Goal: Task Accomplishment & Management: Manage account settings

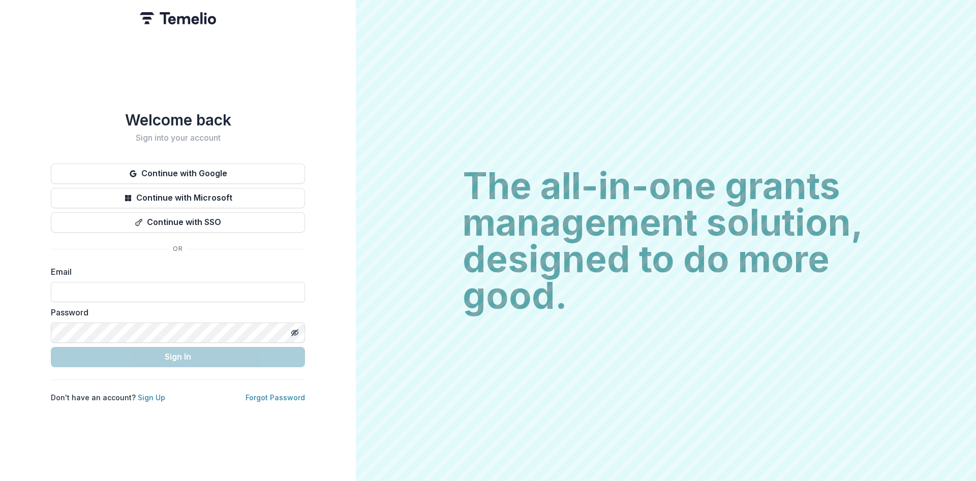
type input "**********"
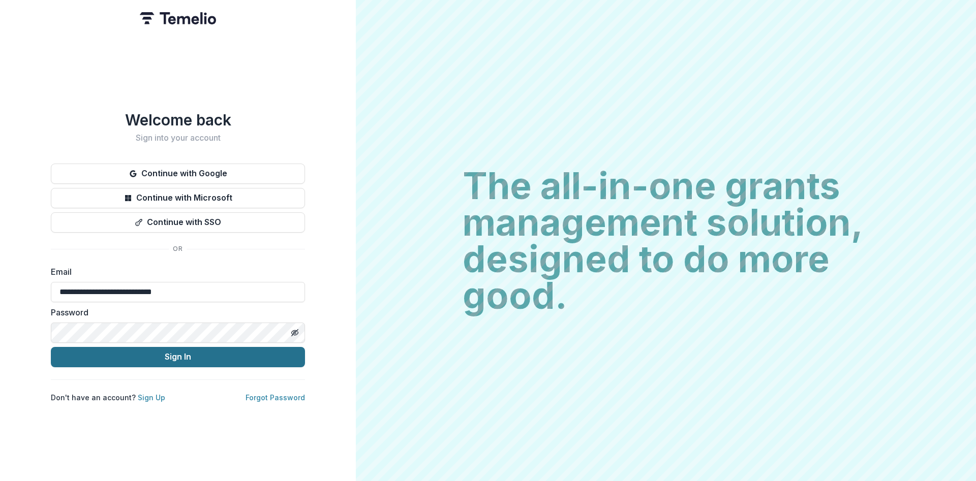
click at [181, 351] on button "Sign In" at bounding box center [178, 357] width 254 height 20
click at [183, 348] on button "Sign In" at bounding box center [178, 357] width 254 height 20
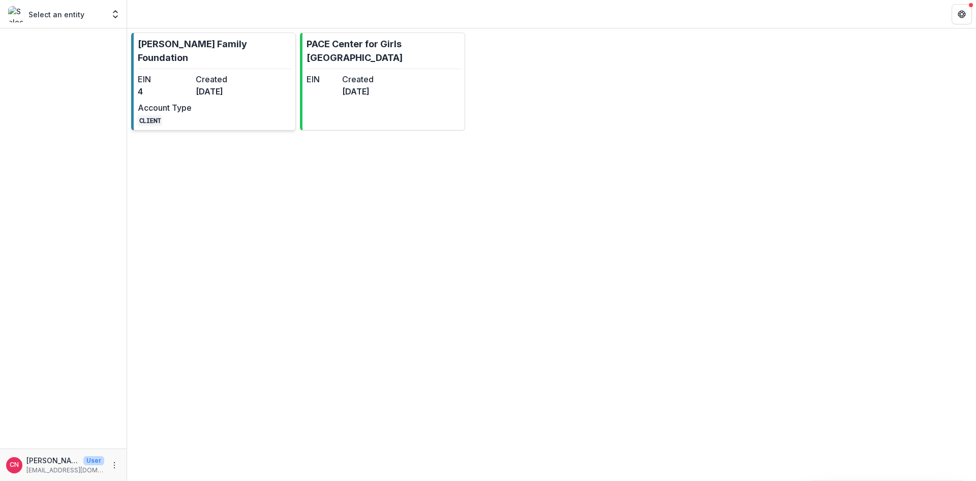
click at [207, 58] on link "[PERSON_NAME] Family Foundation EIN 4 Created [DATE] Account Type CLIENT" at bounding box center [213, 82] width 165 height 98
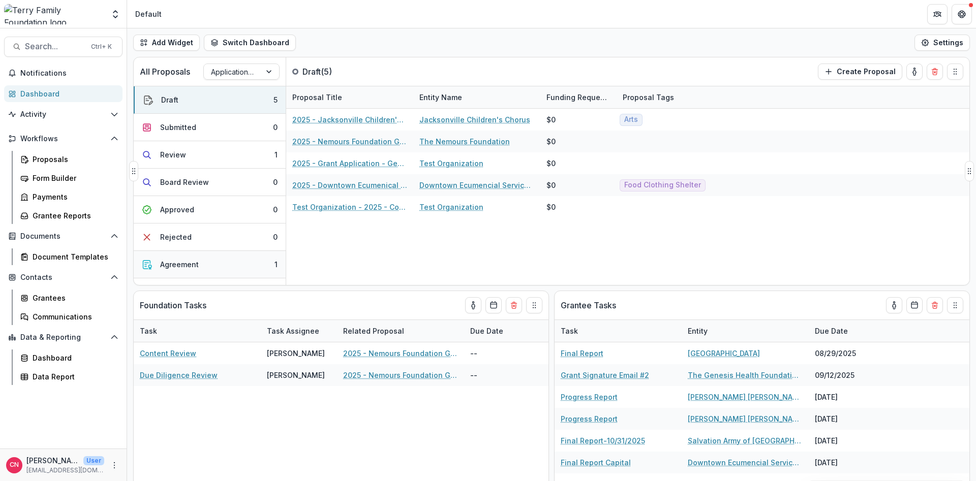
click at [182, 261] on div "Agreement" at bounding box center [179, 264] width 39 height 11
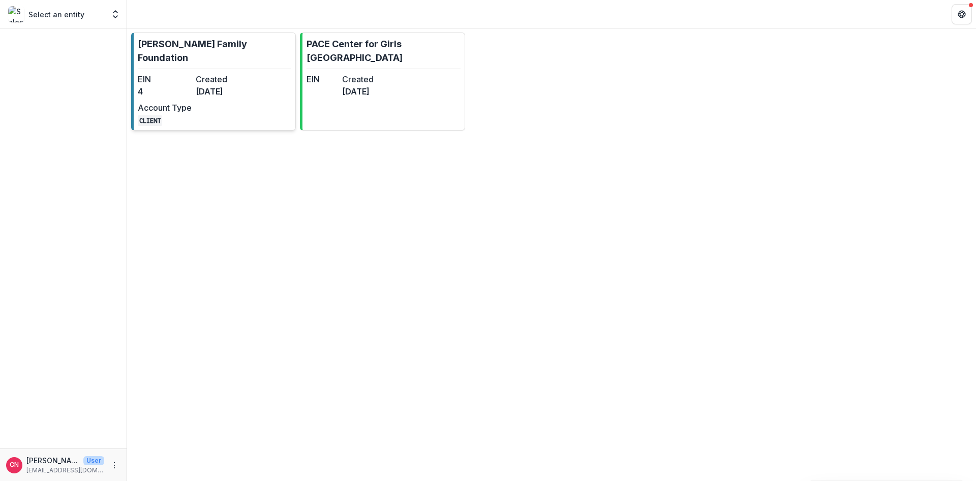
click at [166, 85] on dd "4" at bounding box center [165, 91] width 54 height 12
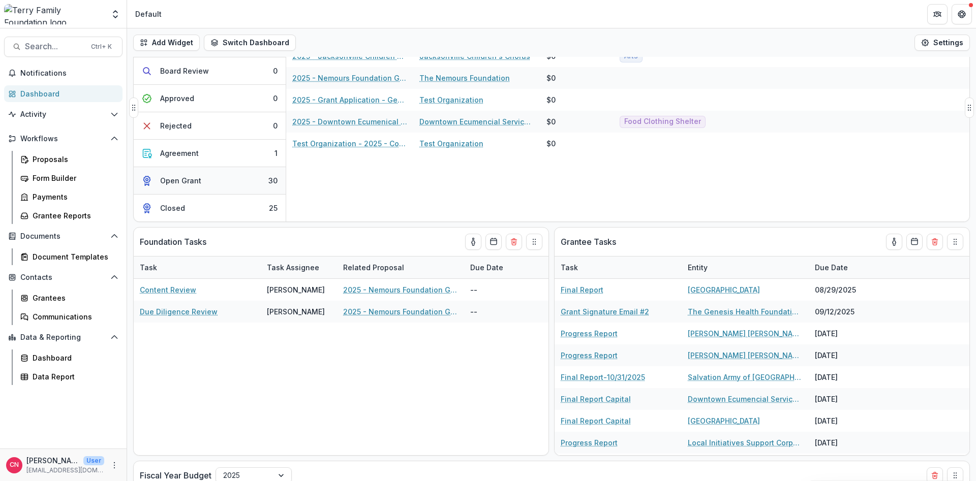
scroll to position [61, 0]
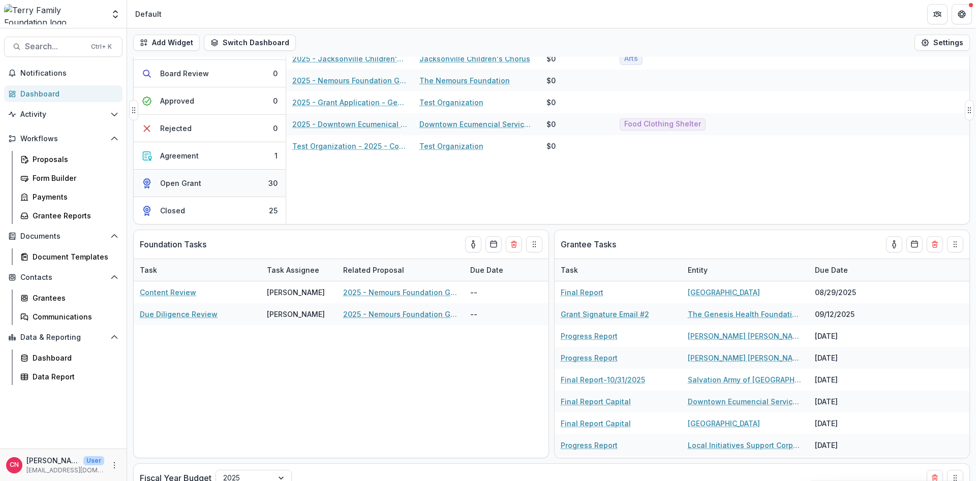
click at [181, 182] on div "Open Grant" at bounding box center [180, 183] width 41 height 11
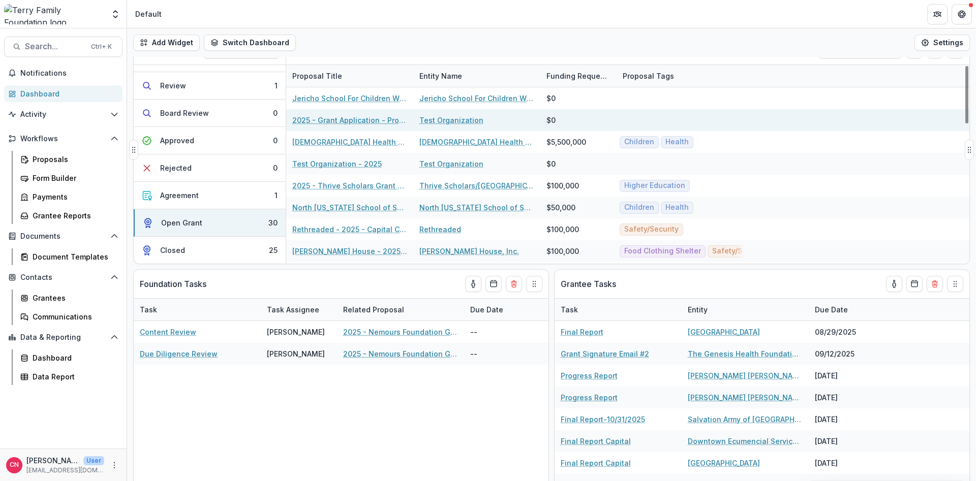
scroll to position [0, 0]
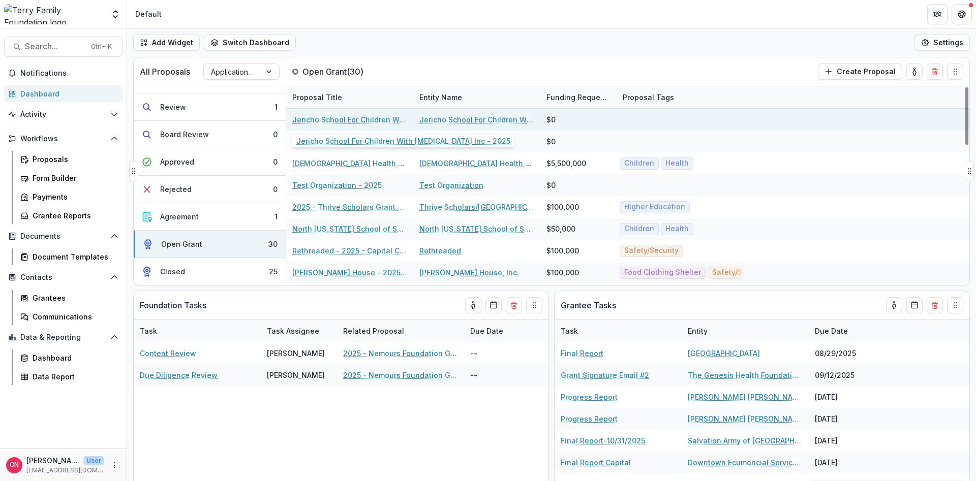
click at [376, 117] on link "Jericho School For Children With [MEDICAL_DATA] Inc - 2025" at bounding box center [349, 119] width 115 height 11
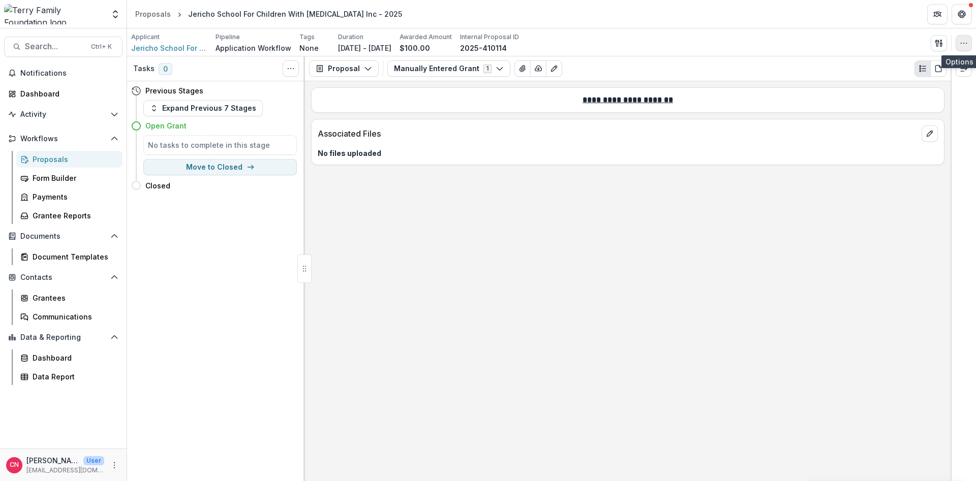
click at [963, 37] on button "button" at bounding box center [964, 43] width 16 height 16
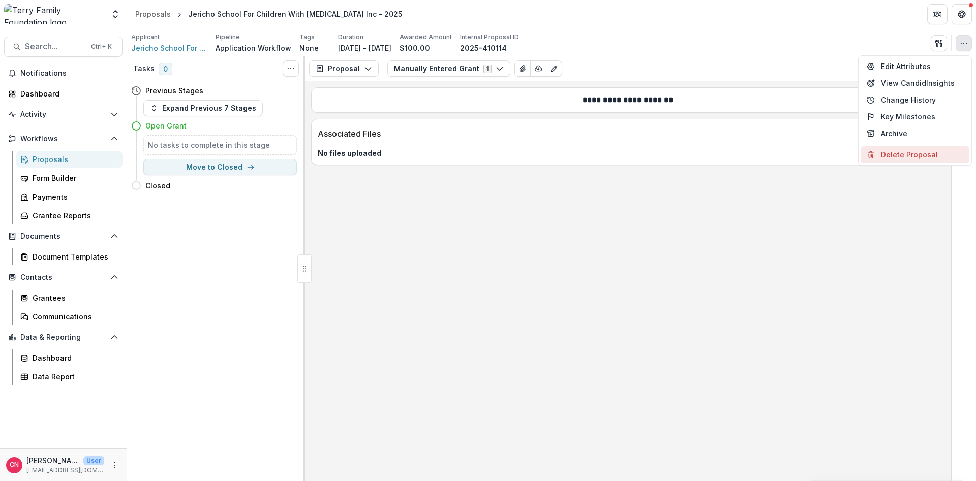
click at [902, 154] on button "Delete Proposal" at bounding box center [915, 154] width 109 height 17
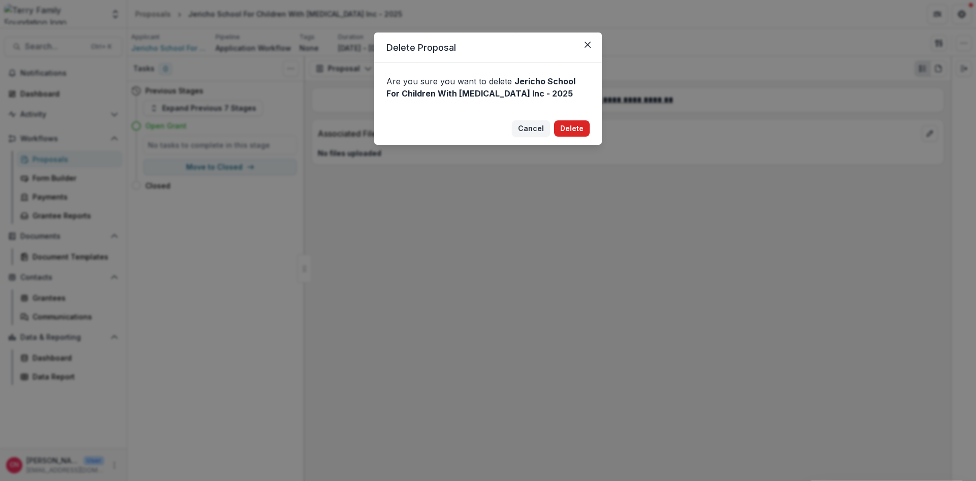
click at [576, 131] on button "Delete" at bounding box center [572, 128] width 36 height 16
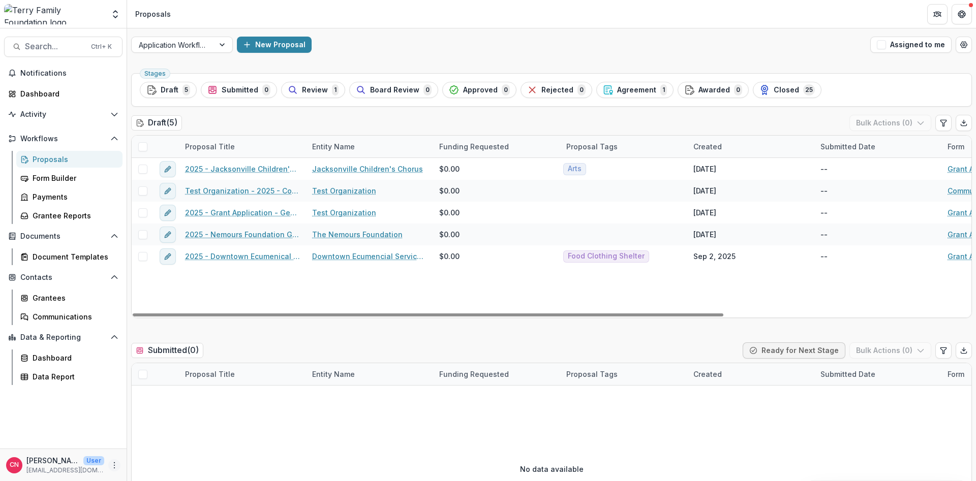
click at [112, 464] on icon "More" at bounding box center [114, 466] width 8 height 8
click at [178, 444] on link "User Settings" at bounding box center [181, 444] width 109 height 17
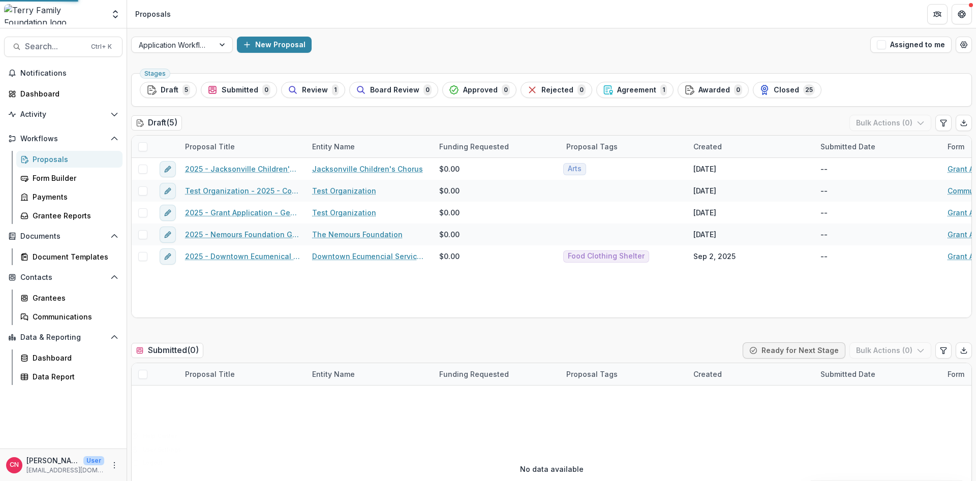
select select "**********"
